Goal: Obtain resource: Obtain resource

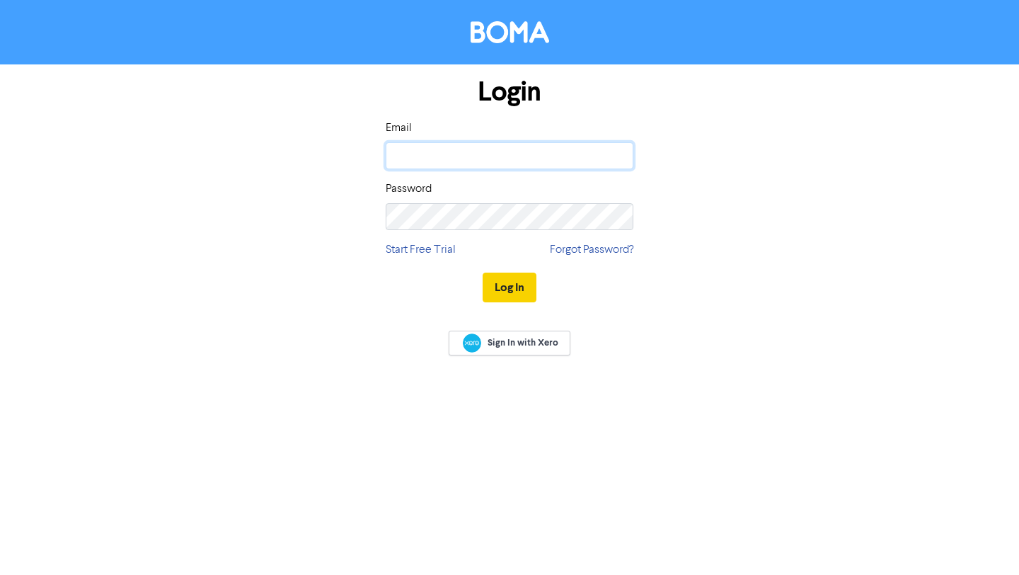
type input "[PERSON_NAME][EMAIL_ADDRESS][DOMAIN_NAME]"
click at [520, 282] on button "Log In" at bounding box center [510, 288] width 54 height 30
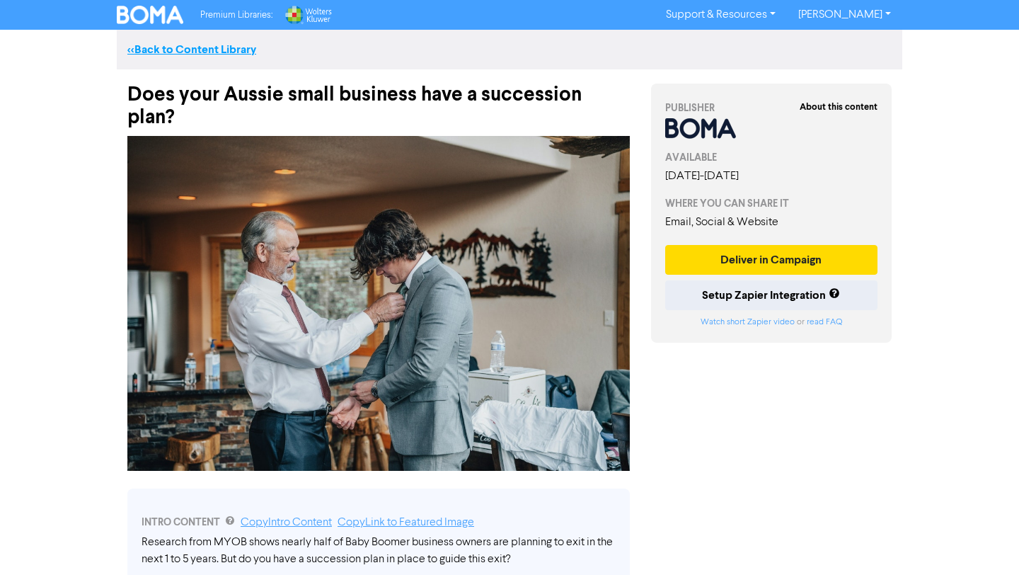
click at [237, 47] on link "<< Back to Content Library" at bounding box center [191, 49] width 129 height 14
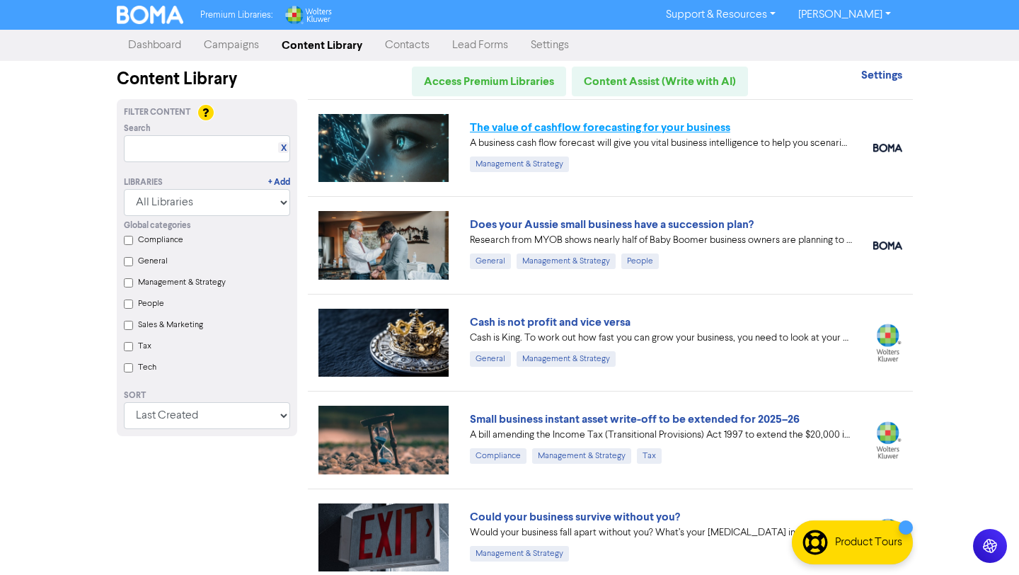
click at [529, 128] on link "The value of cashflow forecasting for your business" at bounding box center [600, 127] width 261 height 14
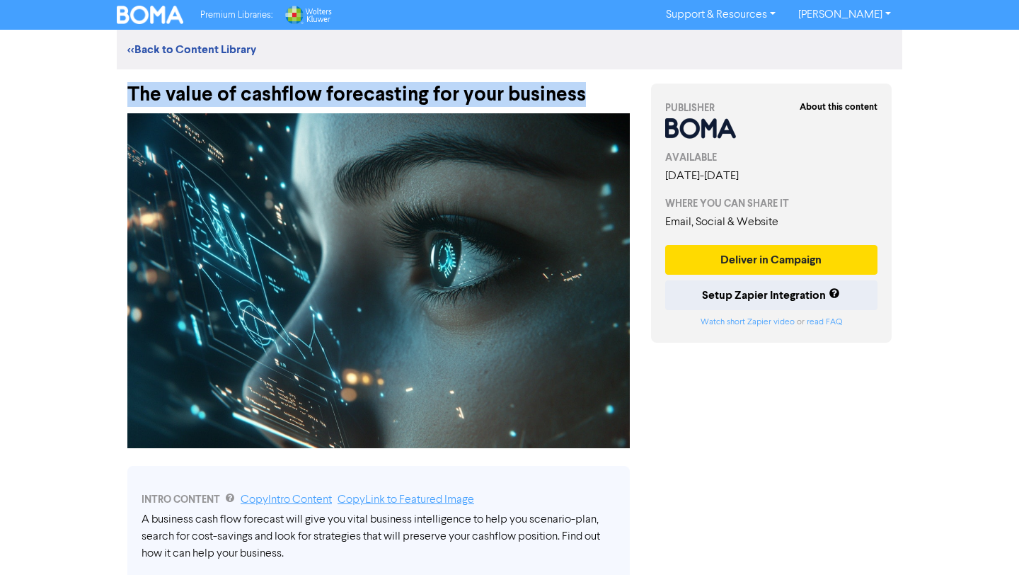
drag, startPoint x: 124, startPoint y: 87, endPoint x: 591, endPoint y: 90, distance: 467.2
click at [591, 90] on div "The value of cashflow forecasting for your business" at bounding box center [379, 87] width 524 height 37
copy div "The value of cashflow forecasting for your business"
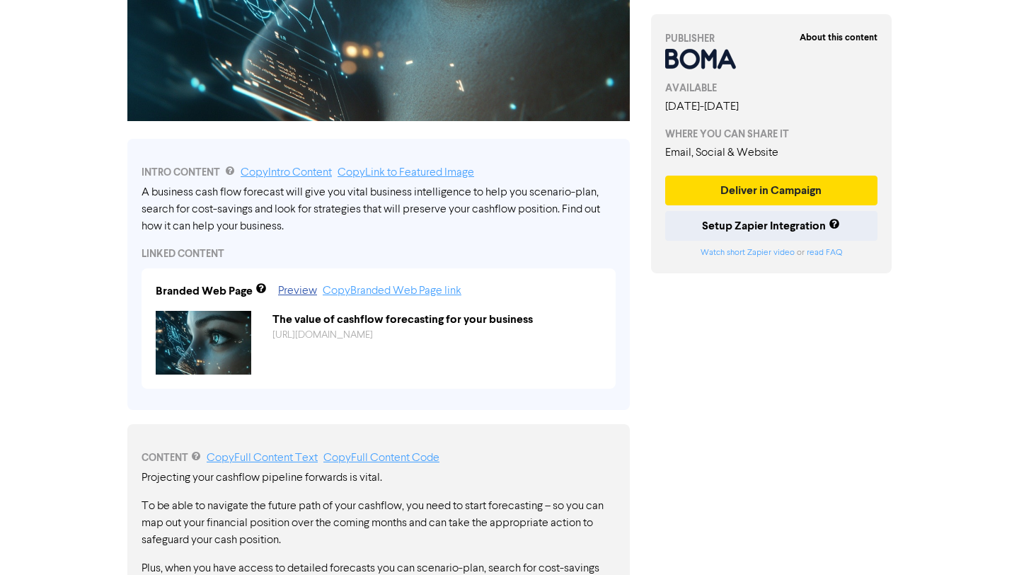
scroll to position [363, 0]
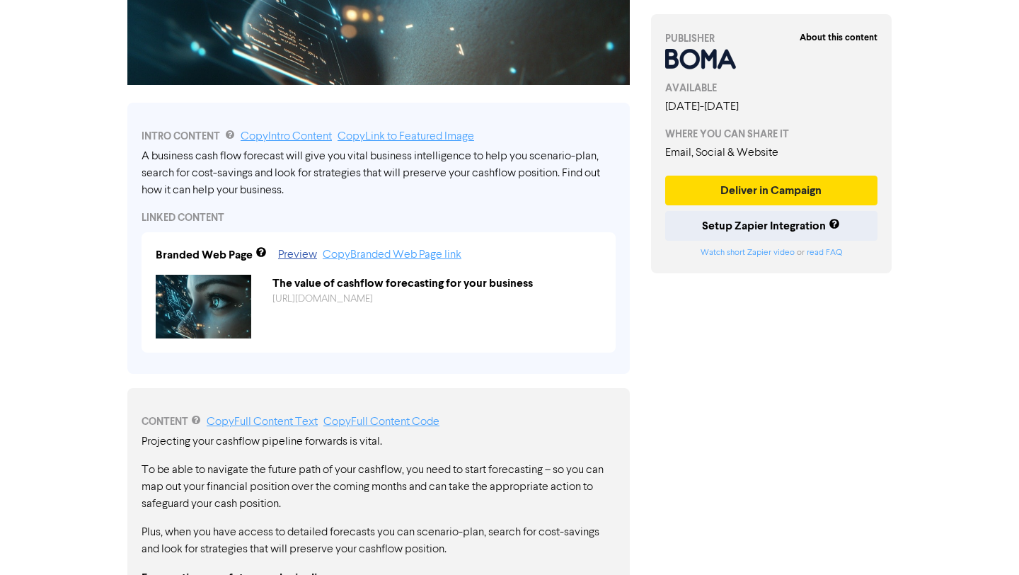
click at [263, 416] on div "CONTENT Copy Full Content Text Copy Full Content Code" at bounding box center [379, 421] width 474 height 17
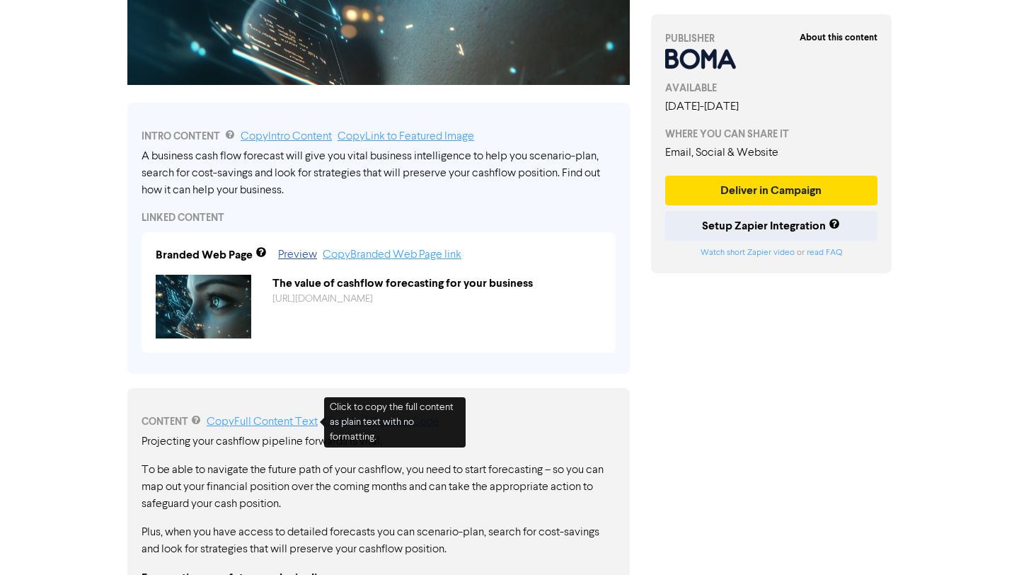
click at [266, 420] on link "Copy Full Content Text" at bounding box center [262, 421] width 111 height 11
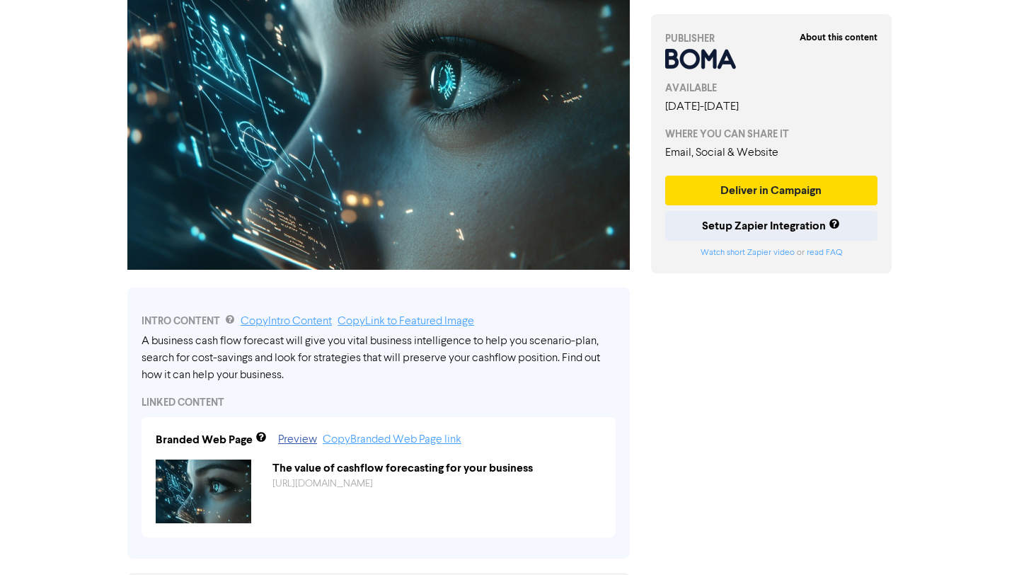
scroll to position [0, 0]
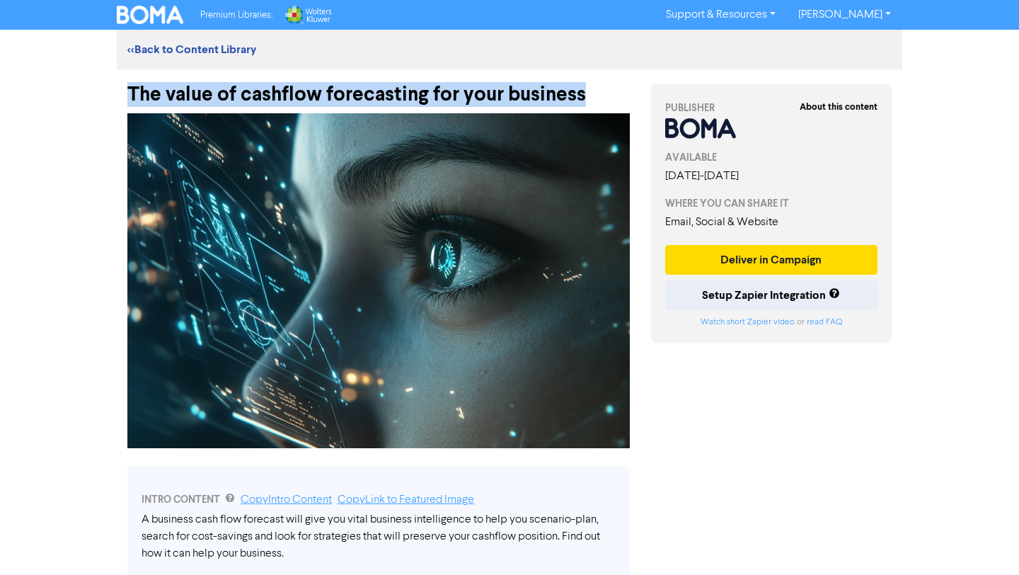
drag, startPoint x: 590, startPoint y: 95, endPoint x: 132, endPoint y: 83, distance: 458.2
click at [132, 83] on div "The value of cashflow forecasting for your business" at bounding box center [378, 87] width 503 height 37
copy div "The value of cashflow forecasting for your business"
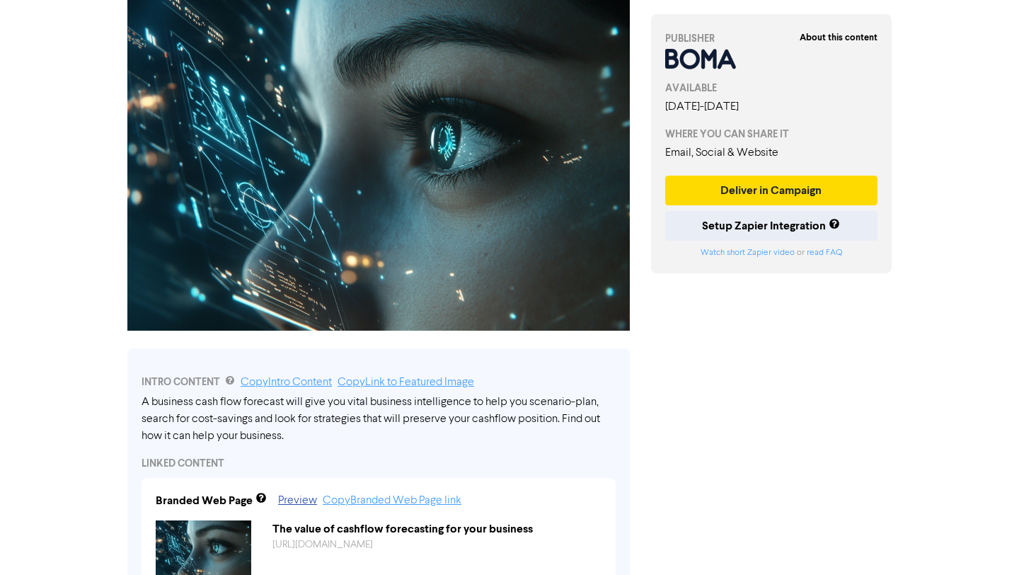
scroll to position [154, 0]
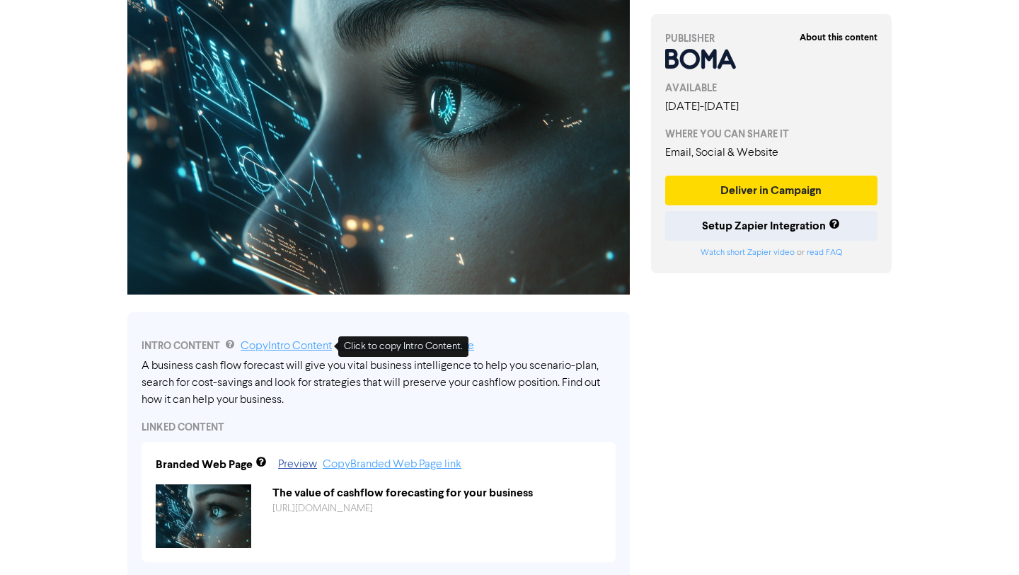
click at [306, 350] on link "Copy Intro Content" at bounding box center [286, 345] width 91 height 11
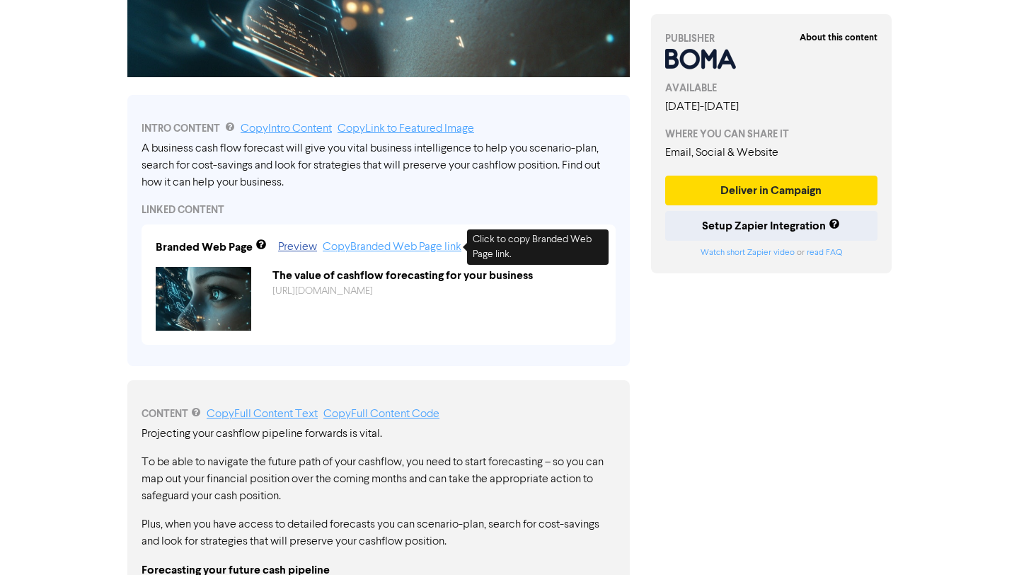
scroll to position [374, 0]
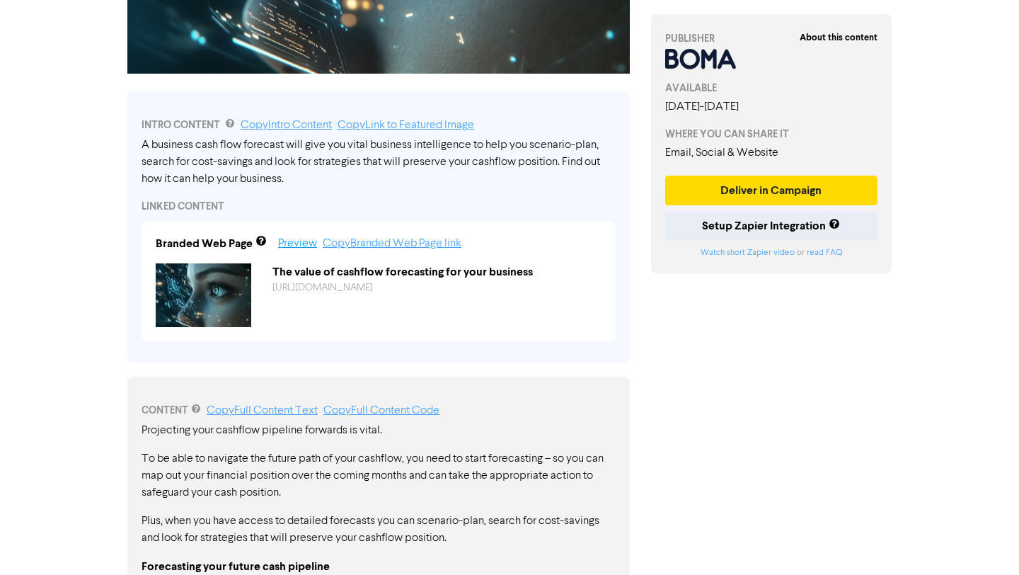
click at [302, 241] on link "Preview" at bounding box center [297, 243] width 39 height 11
